Goal: Navigation & Orientation: Understand site structure

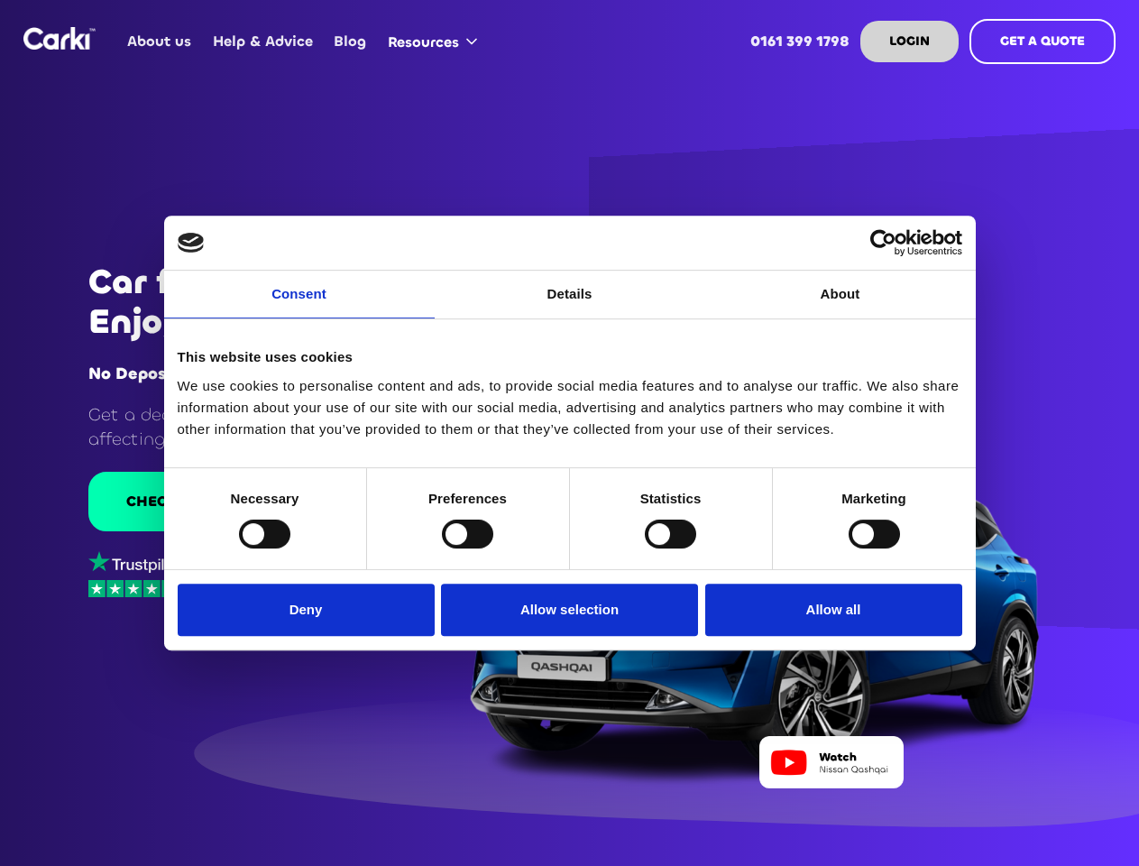
click at [299, 305] on link "Consent" at bounding box center [299, 295] width 271 height 48
click at [570, 305] on link "Details" at bounding box center [570, 295] width 271 height 48
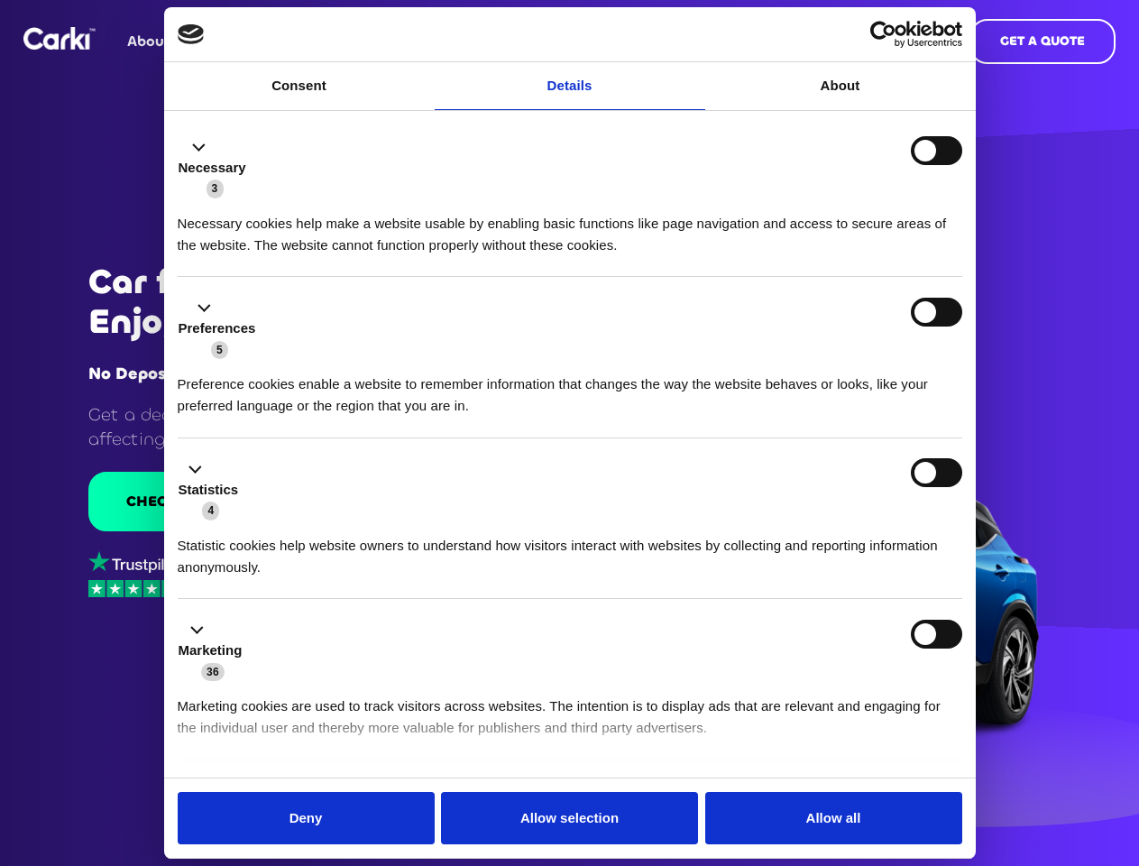
click at [841, 256] on div "Necessary cookies help make a website usable by enabling basic functions like p…" at bounding box center [570, 227] width 785 height 57
click at [264, 533] on li "Statistics 4 Statistic cookies help website owners to understand how visitors i…" at bounding box center [570, 518] width 785 height 161
click at [467, 533] on li "Statistics 4 Statistic cookies help website owners to understand how visitors i…" at bounding box center [570, 518] width 785 height 161
click at [670, 533] on li "Statistics 4 Statistic cookies help website owners to understand how visitors i…" at bounding box center [570, 518] width 785 height 161
click at [874, 533] on li "Statistics 4 Statistic cookies help website owners to understand how visitors i…" at bounding box center [570, 518] width 785 height 161
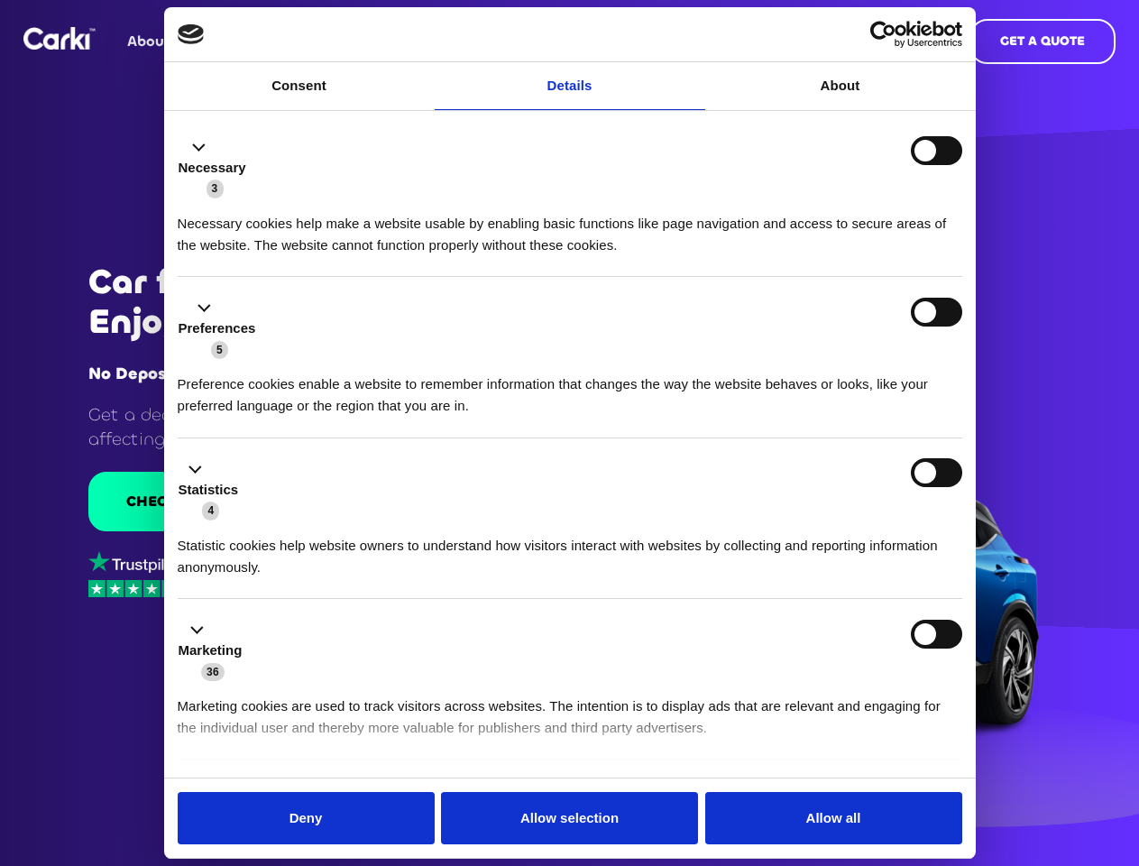
click at [310, 521] on div "Statistics 4" at bounding box center [570, 489] width 785 height 63
click at [570, 521] on div "Statistics 4" at bounding box center [570, 489] width 785 height 63
click at [829, 521] on div "Statistics 4" at bounding box center [570, 489] width 785 height 63
